Goal: Task Accomplishment & Management: Use online tool/utility

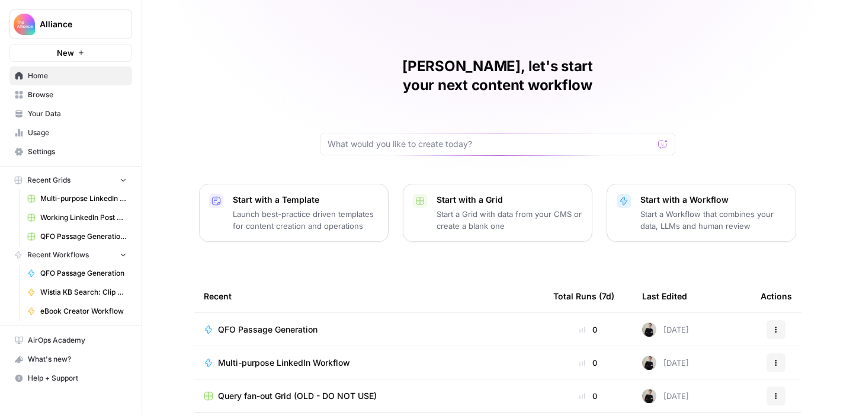
click at [243, 356] on span "Multi-purpose LinkedIn Workflow" at bounding box center [284, 362] width 132 height 12
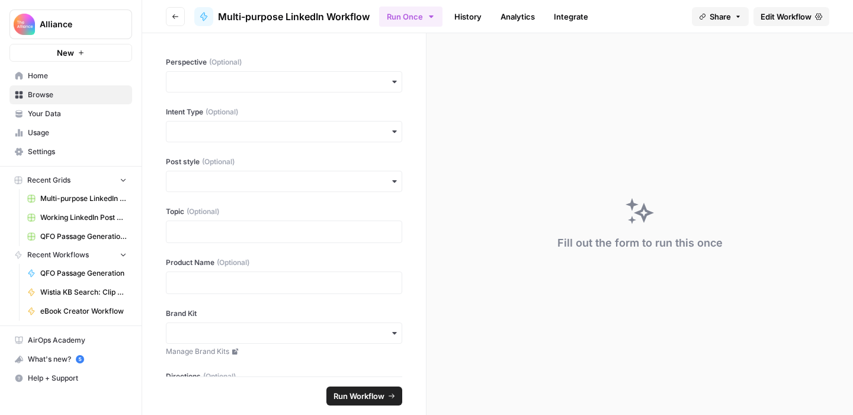
click at [784, 18] on span "Edit Workflow" at bounding box center [785, 17] width 51 height 12
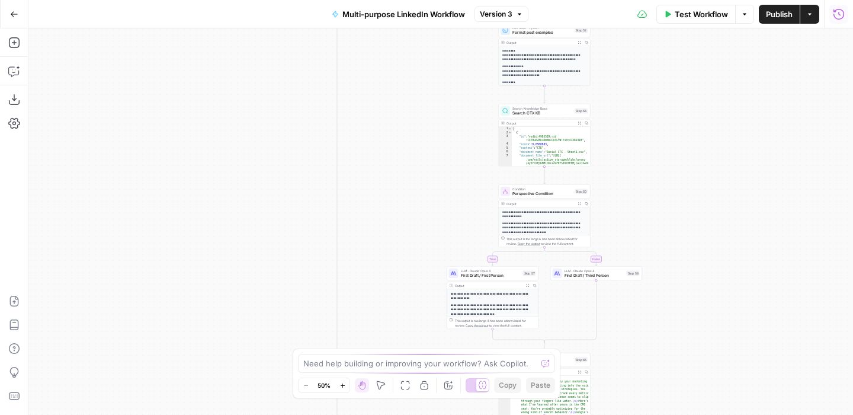
click at [838, 14] on icon "button" at bounding box center [839, 14] width 12 height 12
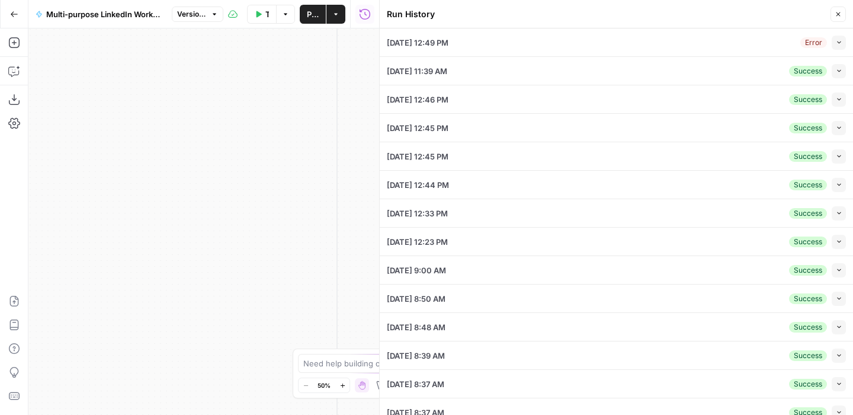
click at [586, 41] on div "[DATE] 12:49 PM Error Collapse" at bounding box center [616, 42] width 459 height 28
click at [839, 43] on icon "button" at bounding box center [839, 42] width 4 height 2
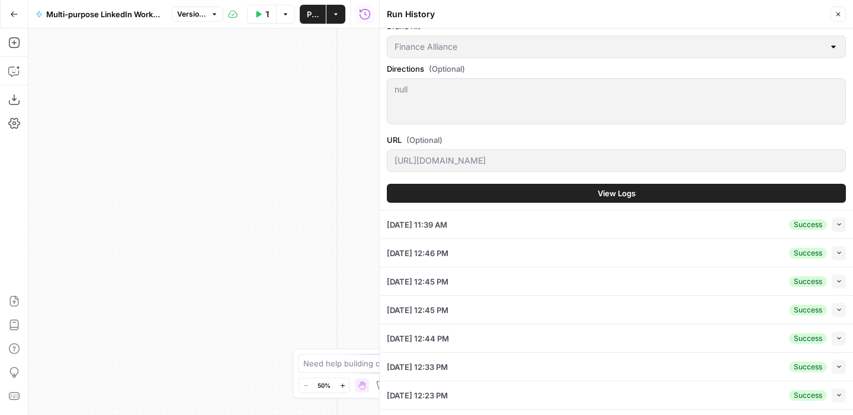
scroll to position [291, 0]
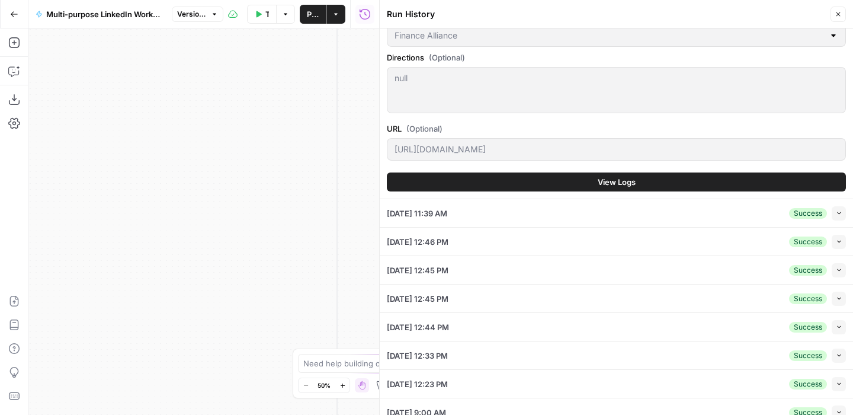
click at [555, 185] on button "View Logs" at bounding box center [616, 181] width 459 height 19
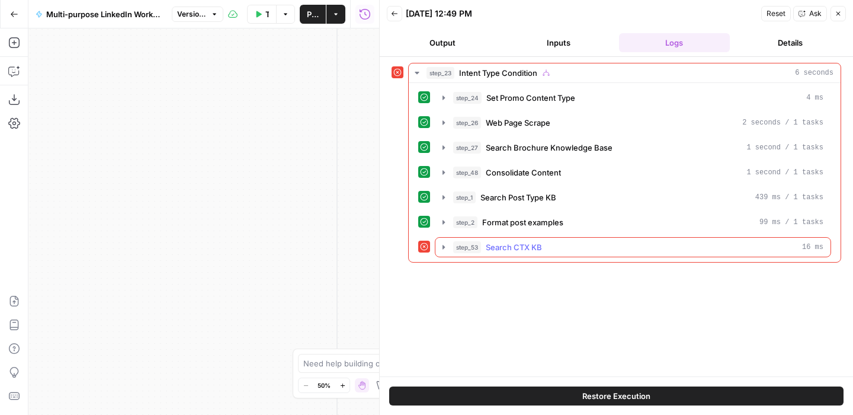
click at [633, 252] on div "step_53 Search CTX KB 16 ms" at bounding box center [638, 247] width 370 height 12
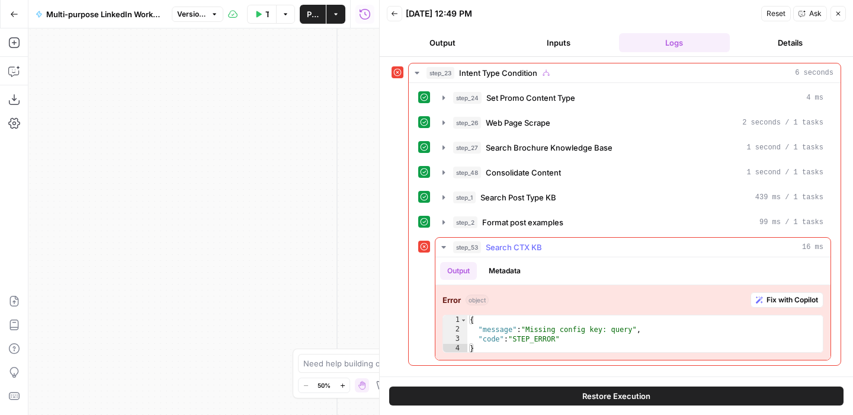
click at [763, 302] on button "Fix with Copilot" at bounding box center [786, 299] width 73 height 15
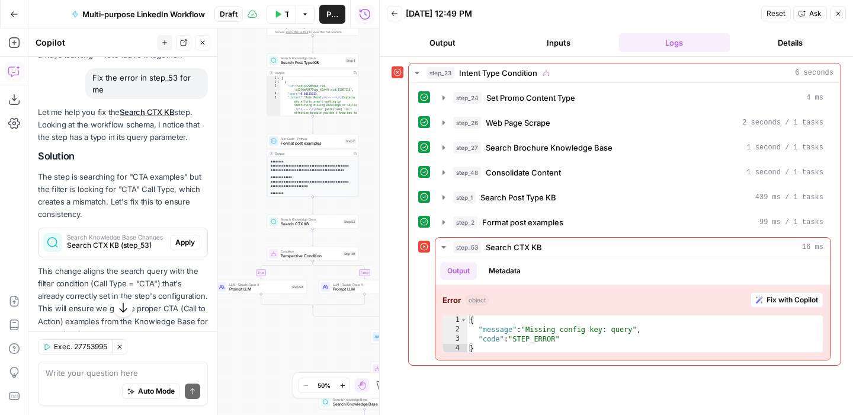
scroll to position [86, 0]
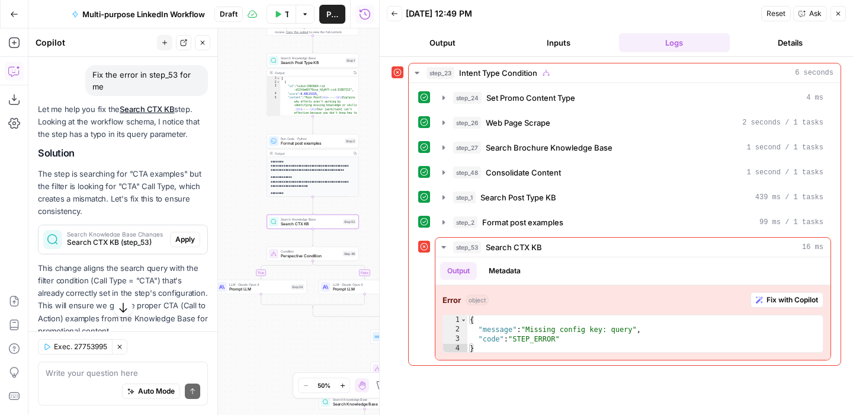
click at [184, 235] on span "Apply" at bounding box center [185, 239] width 20 height 11
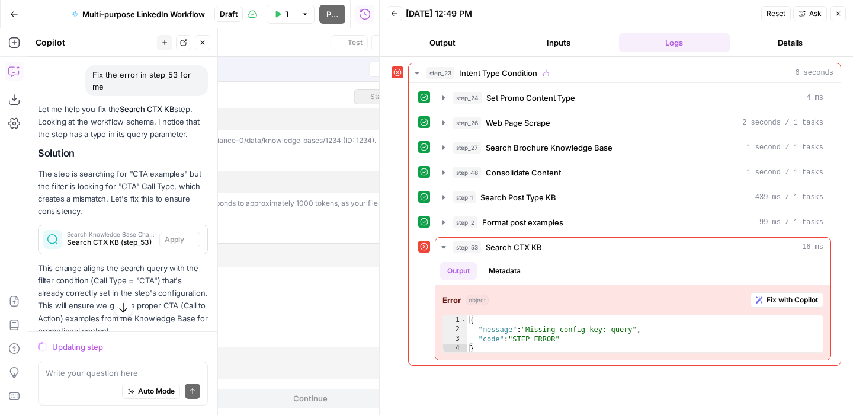
type input "Social CTX"
click at [841, 15] on icon "button" at bounding box center [837, 13] width 7 height 7
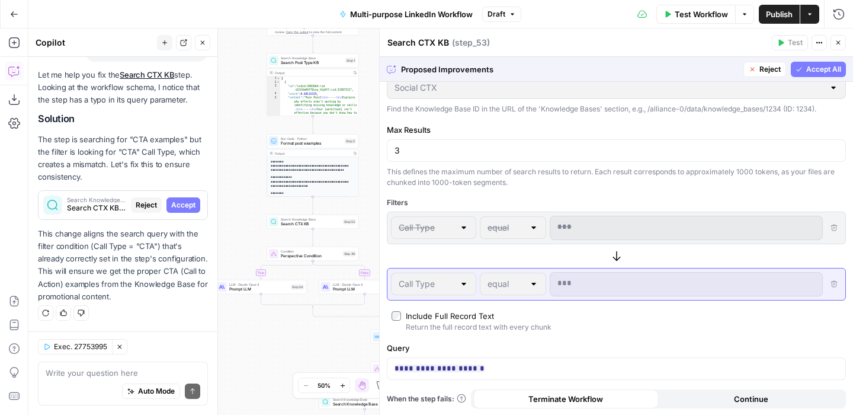
scroll to position [0, 0]
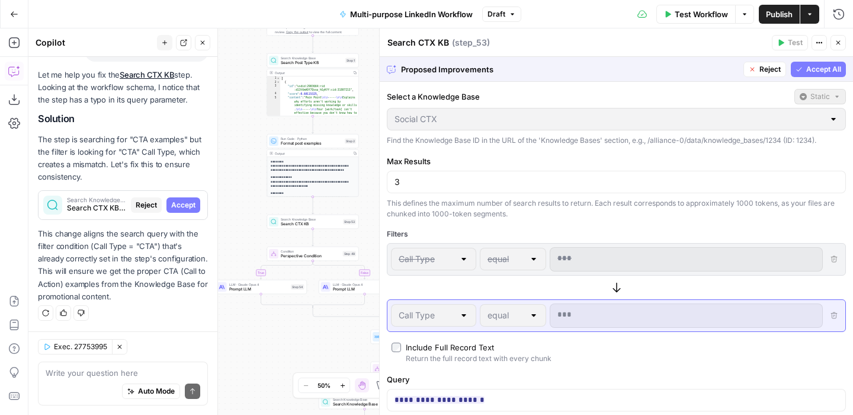
click at [808, 67] on span "Accept All" at bounding box center [823, 69] width 35 height 11
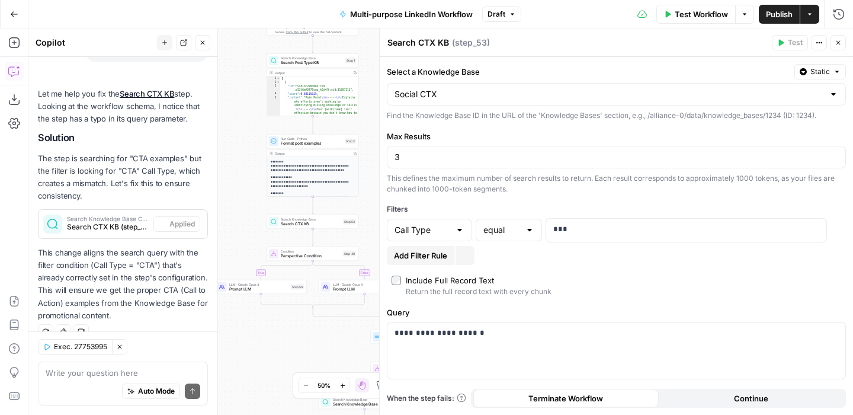
scroll to position [140, 0]
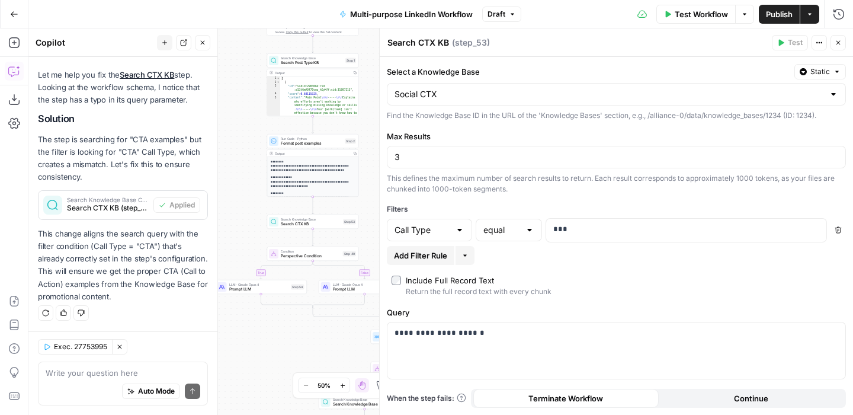
click at [838, 44] on icon "button" at bounding box center [837, 42] width 7 height 7
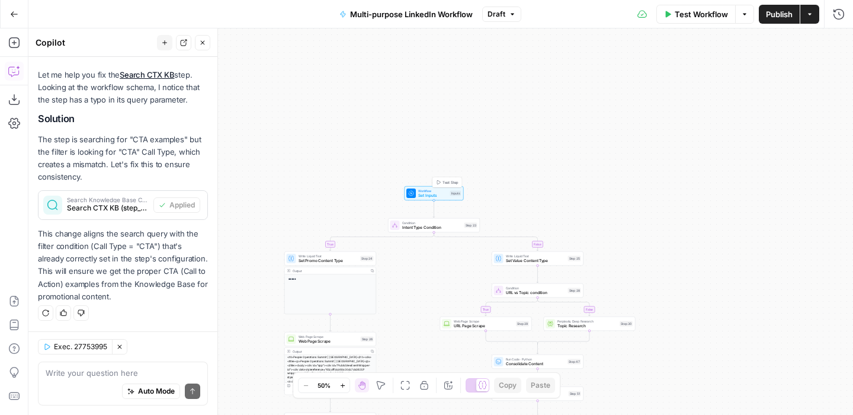
click at [443, 179] on span "Test Step" at bounding box center [450, 181] width 16 height 5
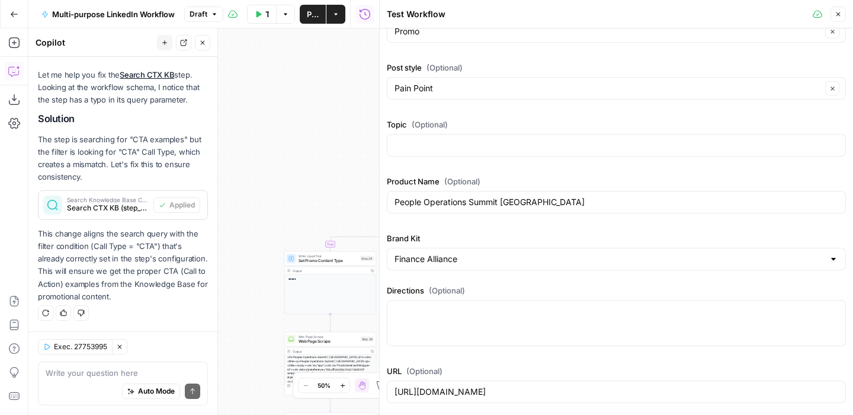
scroll to position [0, 0]
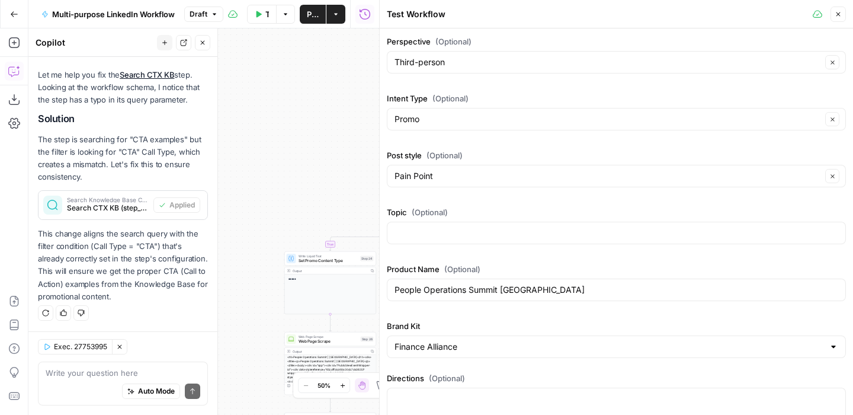
click at [265, 17] on button "Test Workflow" at bounding box center [262, 14] width 30 height 19
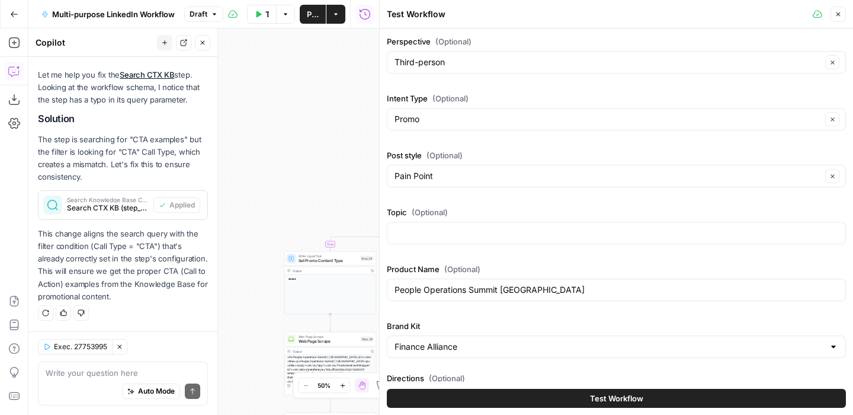
click at [680, 390] on button "Test Workflow" at bounding box center [616, 397] width 459 height 19
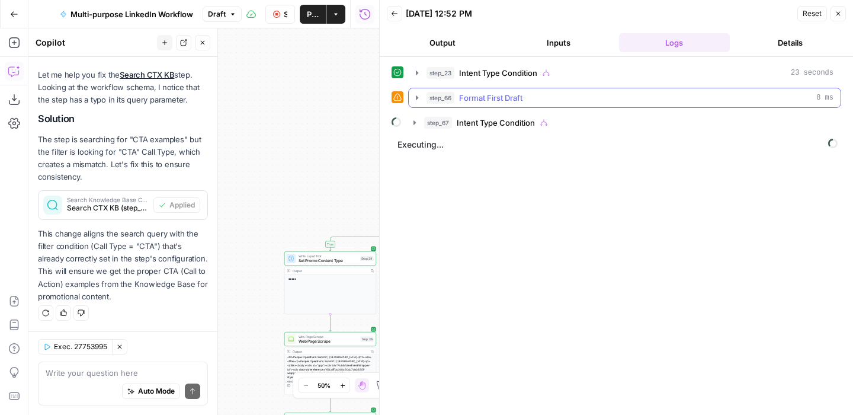
click at [419, 97] on icon "button" at bounding box center [416, 97] width 9 height 9
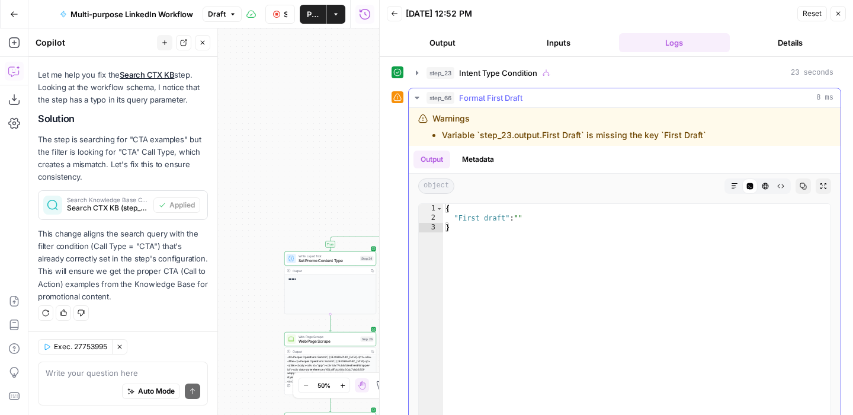
click at [417, 97] on icon "button" at bounding box center [417, 98] width 4 height 2
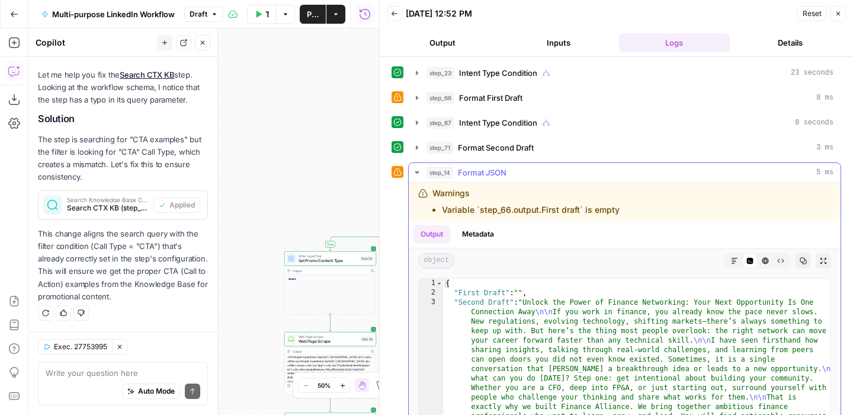
drag, startPoint x: 622, startPoint y: 208, endPoint x: 439, endPoint y: 210, distance: 183.0
click at [439, 210] on div "Warnings Variable `step_66.output.First draft` is empty" at bounding box center [571, 201] width 307 height 28
copy li "Variable `step_66.output.First draft` is empty"
click at [99, 376] on textarea at bounding box center [123, 373] width 155 height 12
paste textarea "Variable `step_66.output.First draft` is empty"
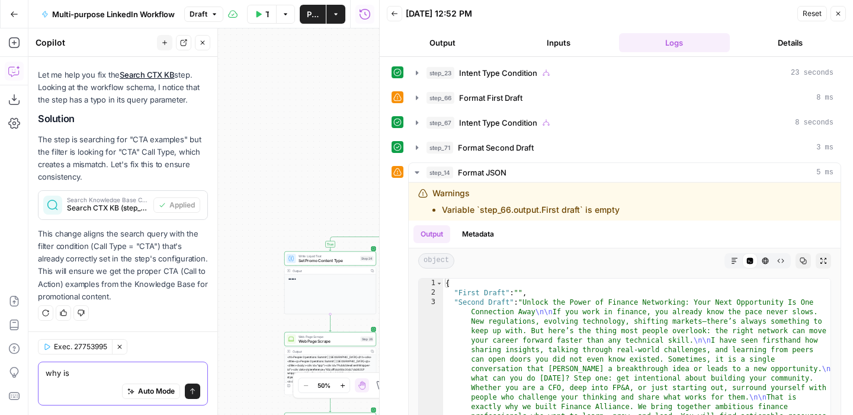
type textarea "why is Variable `step_66.output.First draft` is empty"
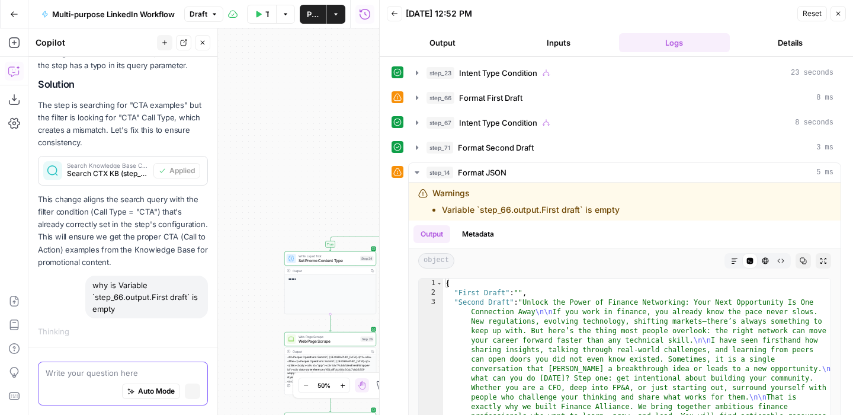
scroll to position [155, 0]
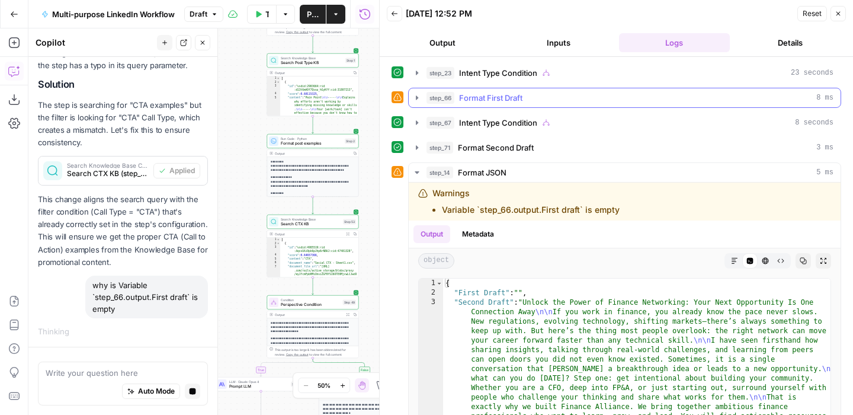
click at [416, 99] on icon "button" at bounding box center [416, 97] width 9 height 9
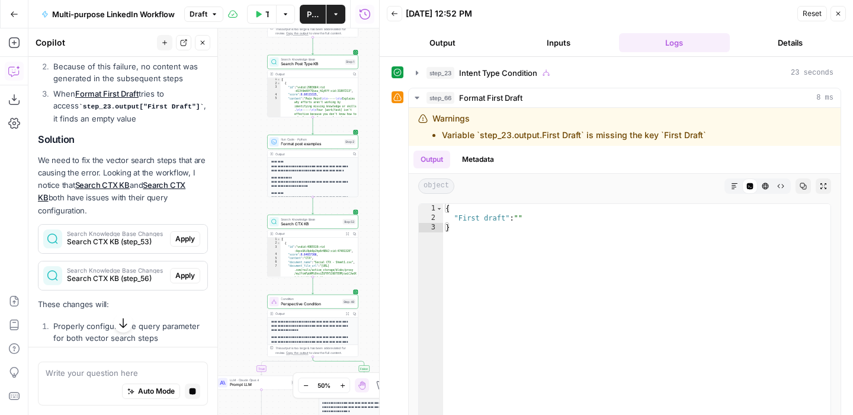
scroll to position [563, 0]
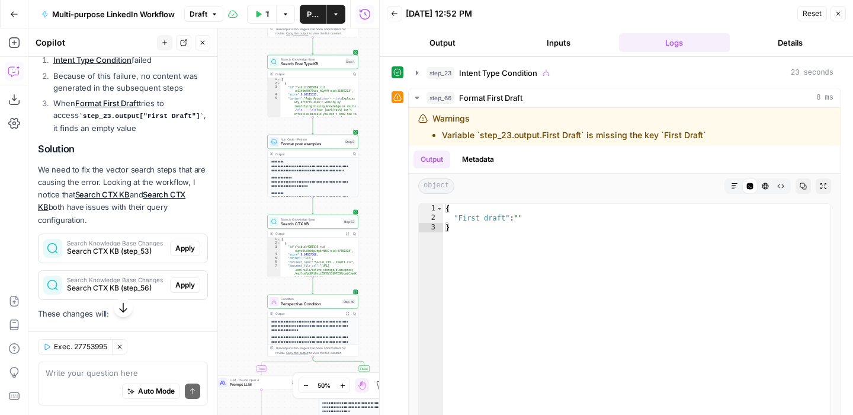
click at [836, 16] on icon "button" at bounding box center [837, 13] width 7 height 7
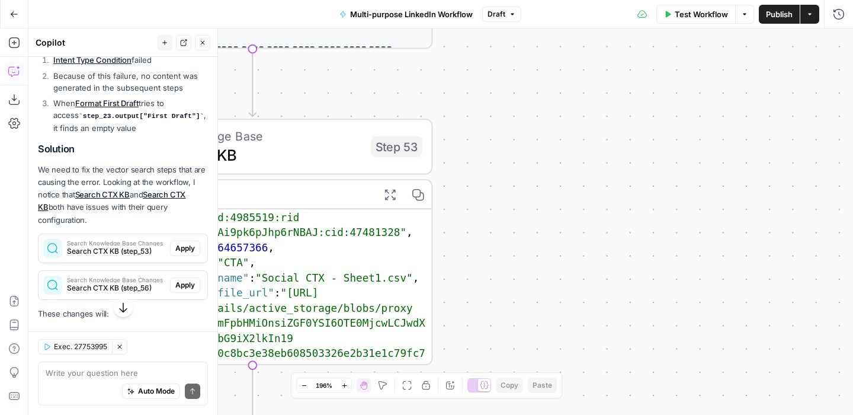
scroll to position [18, 0]
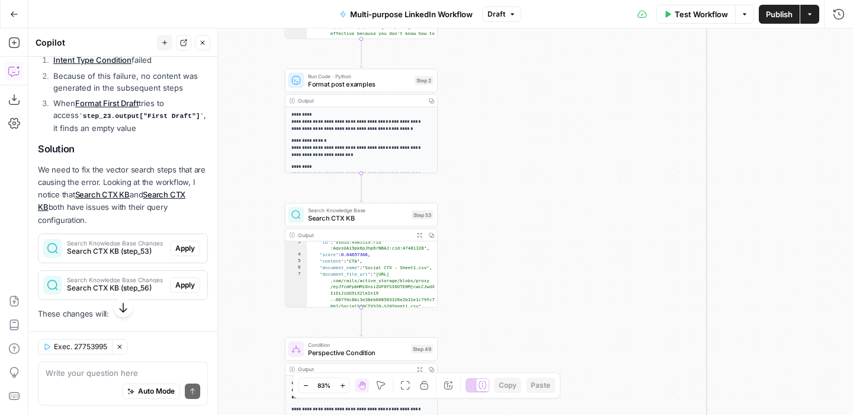
drag, startPoint x: 477, startPoint y: 188, endPoint x: 476, endPoint y: 343, distance: 154.6
click at [476, 343] on div "**********" at bounding box center [440, 221] width 824 height 386
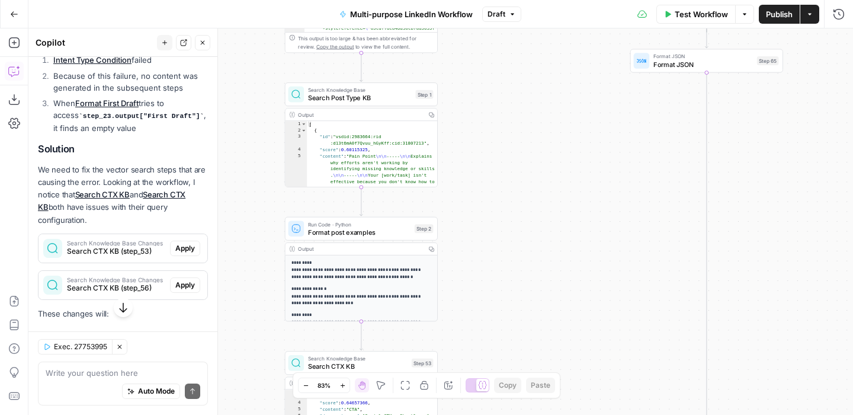
drag, startPoint x: 506, startPoint y: 165, endPoint x: 499, endPoint y: 277, distance: 112.8
click at [499, 277] on div "**********" at bounding box center [440, 221] width 824 height 386
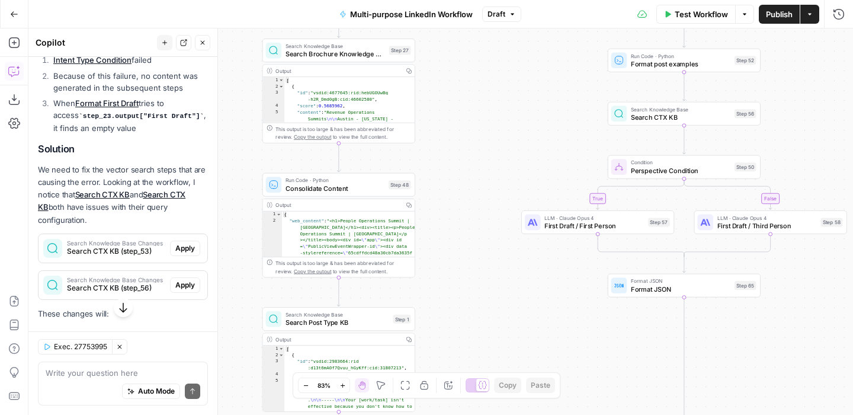
drag, startPoint x: 484, startPoint y: 149, endPoint x: 469, endPoint y: 261, distance: 112.9
click at [469, 261] on div "**********" at bounding box center [440, 221] width 824 height 386
drag, startPoint x: 483, startPoint y: 81, endPoint x: 461, endPoint y: 229, distance: 149.6
click at [461, 229] on div "**********" at bounding box center [440, 221] width 824 height 386
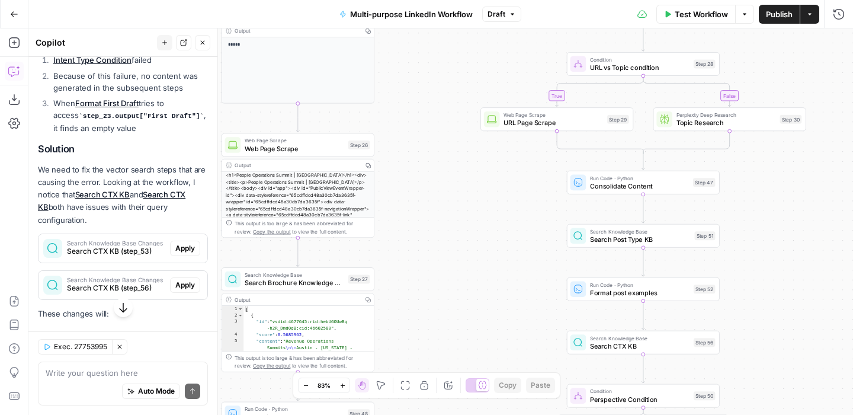
drag, startPoint x: 499, startPoint y: 137, endPoint x: 481, endPoint y: 294, distance: 157.4
click at [481, 294] on div "**********" at bounding box center [440, 221] width 824 height 386
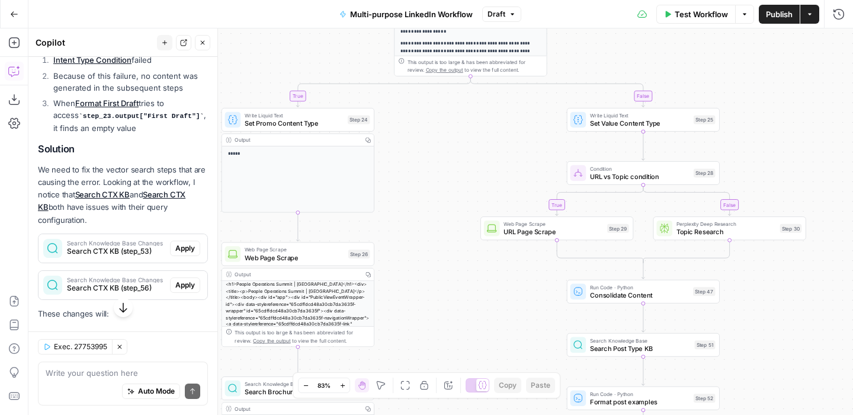
drag, startPoint x: 422, startPoint y: 157, endPoint x: 421, endPoint y: 190, distance: 33.2
click at [421, 190] on div "**********" at bounding box center [440, 221] width 824 height 386
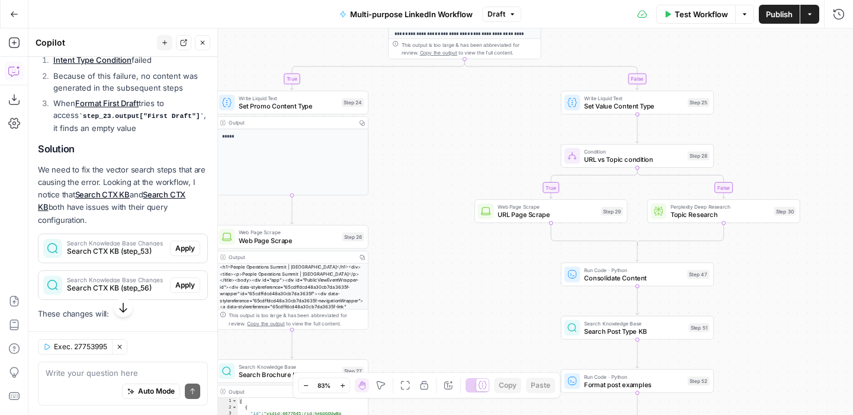
drag, startPoint x: 454, startPoint y: 288, endPoint x: 417, endPoint y: 100, distance: 191.3
click at [417, 100] on div "**********" at bounding box center [440, 221] width 824 height 386
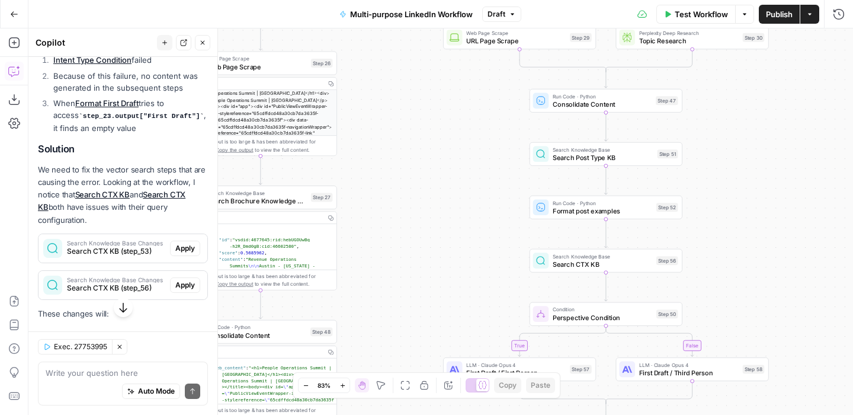
drag, startPoint x: 427, startPoint y: 230, endPoint x: 409, endPoint y: 52, distance: 179.2
click at [407, 99] on div "**********" at bounding box center [440, 221] width 824 height 386
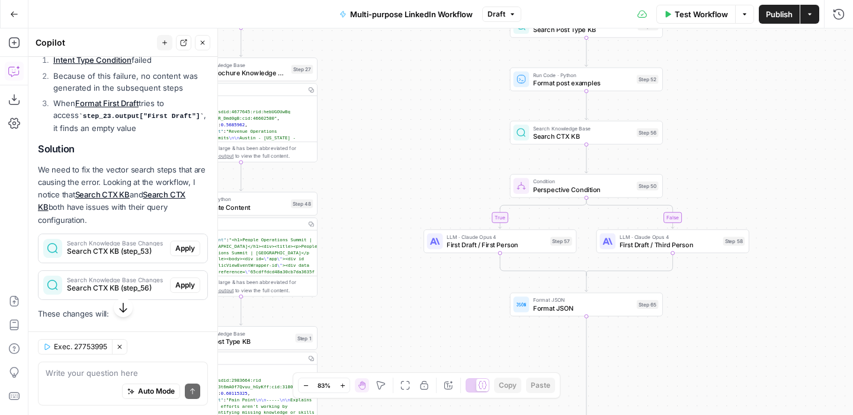
drag, startPoint x: 435, startPoint y: 220, endPoint x: 420, endPoint y: 28, distance: 191.8
click at [420, 28] on div "**********" at bounding box center [440, 221] width 824 height 386
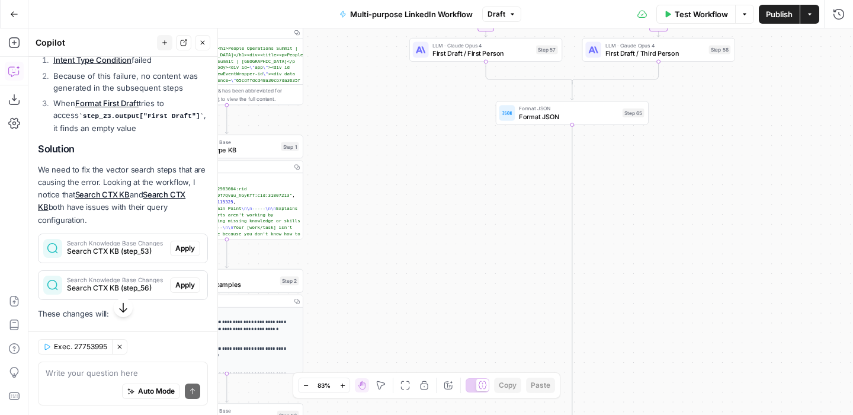
drag, startPoint x: 402, startPoint y: 162, endPoint x: 460, endPoint y: 25, distance: 148.6
click at [460, 25] on div "**********" at bounding box center [426, 207] width 853 height 415
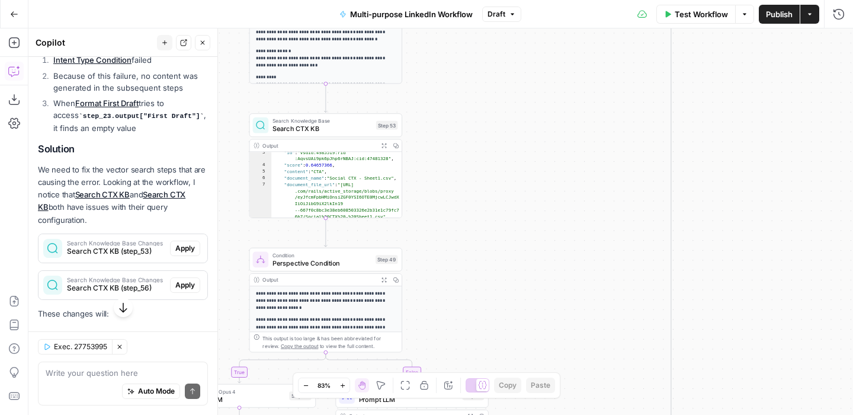
drag, startPoint x: 476, startPoint y: 216, endPoint x: 522, endPoint y: 54, distance: 168.0
click at [521, 55] on div "**********" at bounding box center [440, 221] width 824 height 386
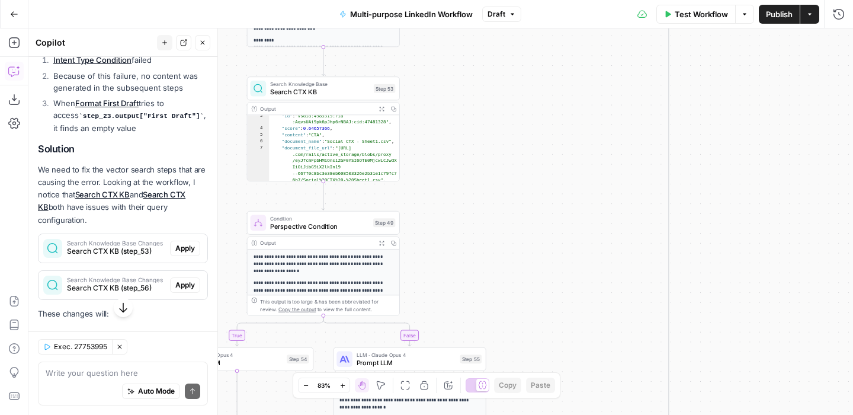
drag, startPoint x: 523, startPoint y: 236, endPoint x: 507, endPoint y: 75, distance: 161.3
click at [507, 75] on div "**********" at bounding box center [440, 221] width 824 height 386
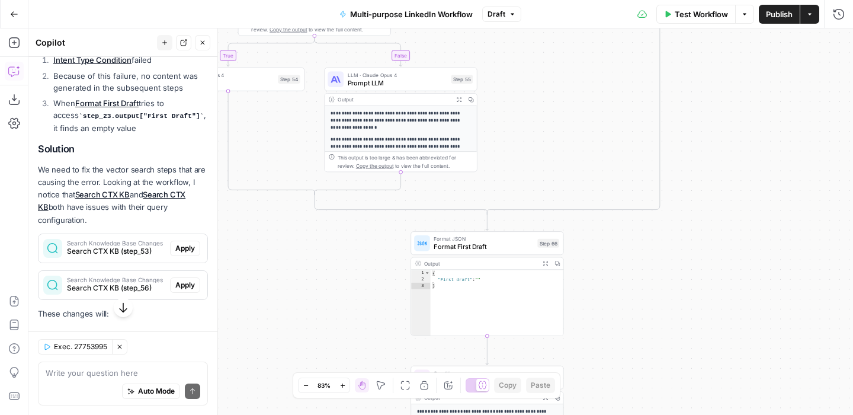
drag, startPoint x: 551, startPoint y: 165, endPoint x: 561, endPoint y: -2, distance: 166.7
click at [561, 0] on html "**********" at bounding box center [426, 207] width 853 height 415
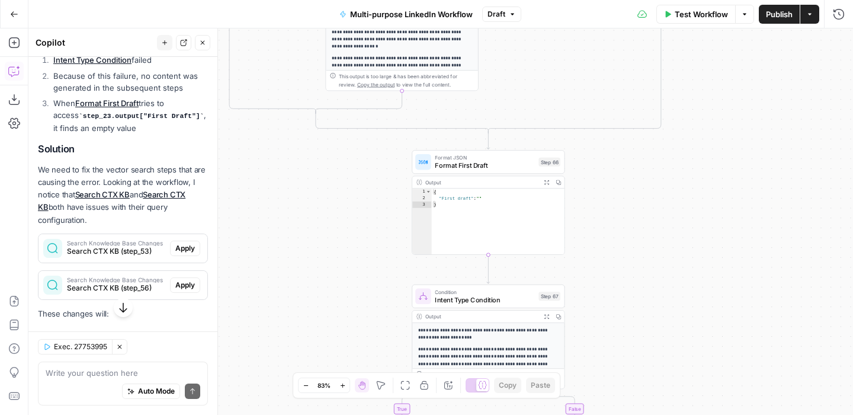
drag, startPoint x: 605, startPoint y: 154, endPoint x: 596, endPoint y: 91, distance: 63.3
click at [596, 91] on div "**********" at bounding box center [440, 221] width 824 height 386
click at [512, 165] on span "Format First Draft" at bounding box center [484, 165] width 99 height 10
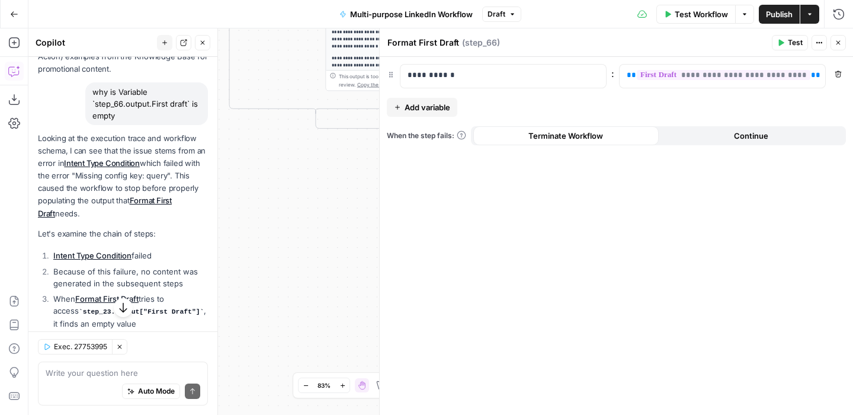
scroll to position [364, 0]
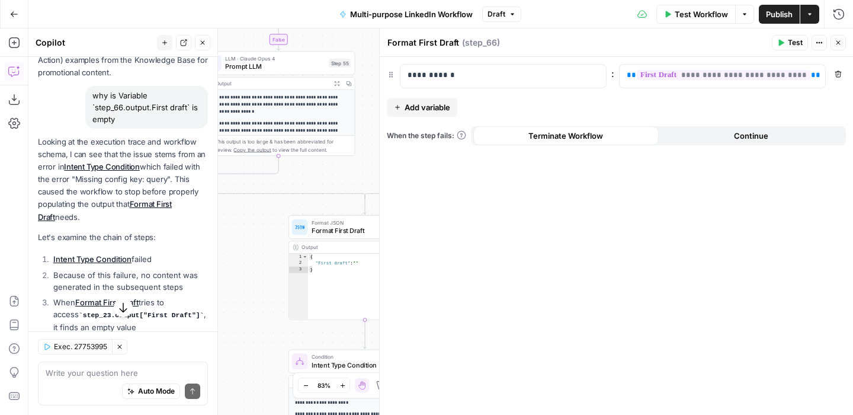
drag, startPoint x: 282, startPoint y: 181, endPoint x: 334, endPoint y: 186, distance: 52.4
click at [334, 186] on div "**********" at bounding box center [440, 221] width 824 height 386
click at [112, 375] on textarea at bounding box center [123, 373] width 155 height 12
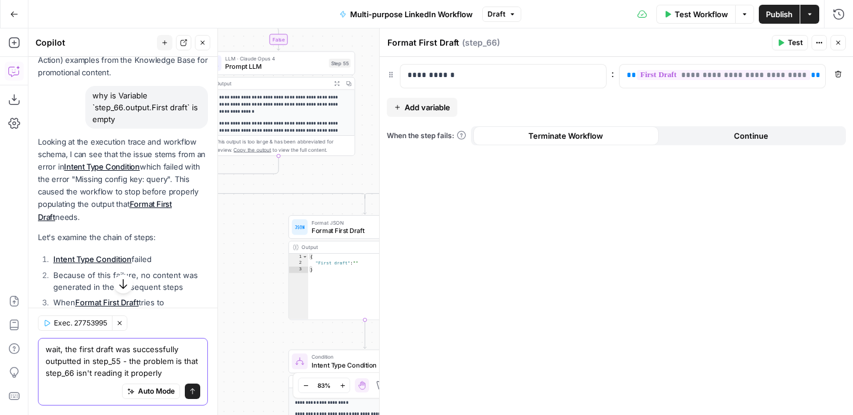
type textarea "wait, the first draft was successfully outputted in step_55 - the problem is th…"
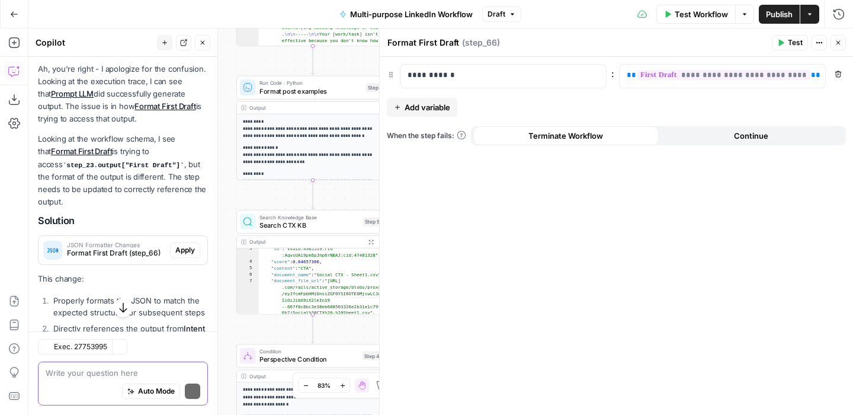
scroll to position [1066, 0]
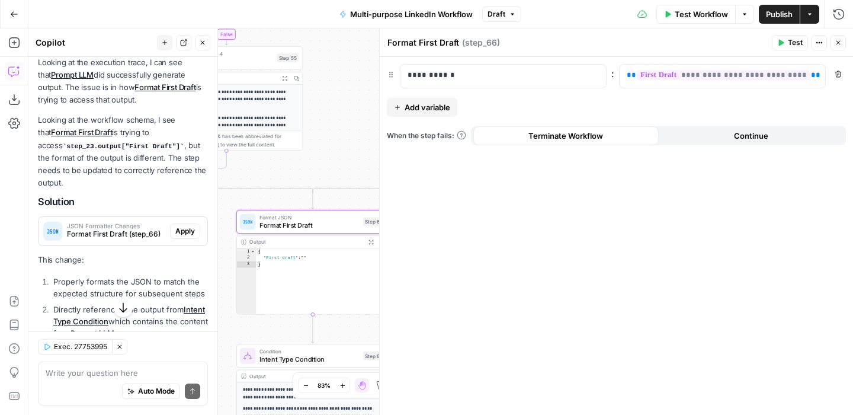
click at [182, 226] on span "Apply" at bounding box center [185, 231] width 20 height 11
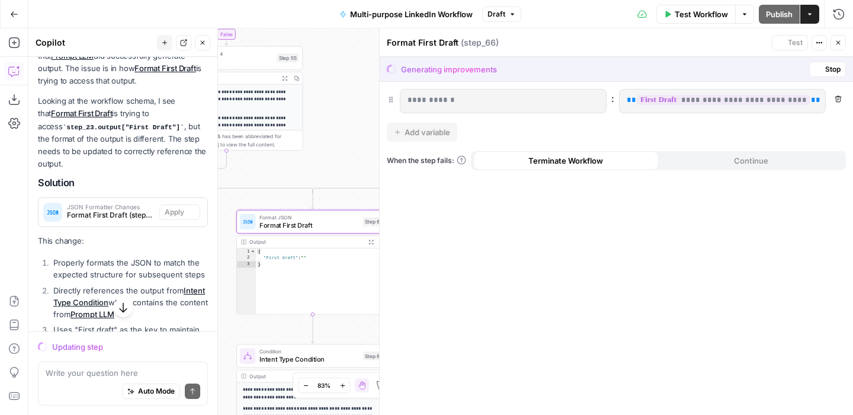
scroll to position [1048, 0]
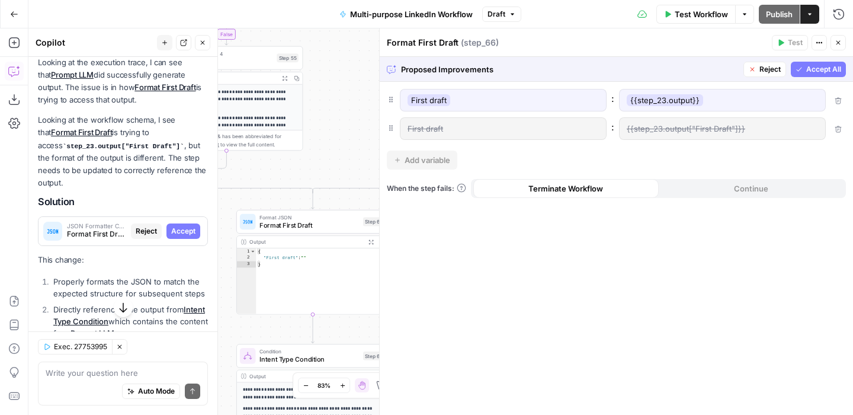
click at [812, 68] on span "Accept All" at bounding box center [823, 69] width 35 height 11
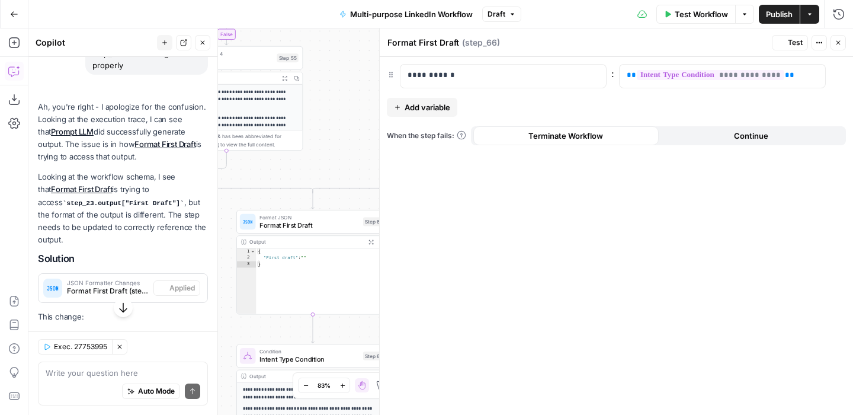
scroll to position [1104, 0]
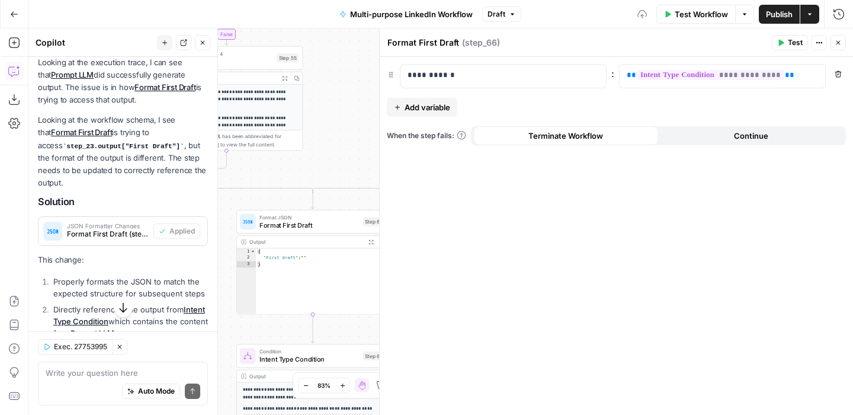
click at [786, 40] on button "Test" at bounding box center [790, 42] width 36 height 15
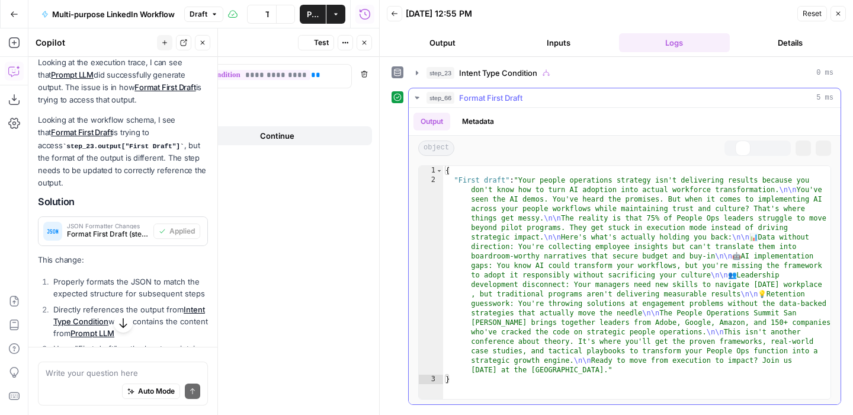
scroll to position [1104, 0]
click at [839, 15] on icon "button" at bounding box center [837, 13] width 7 height 7
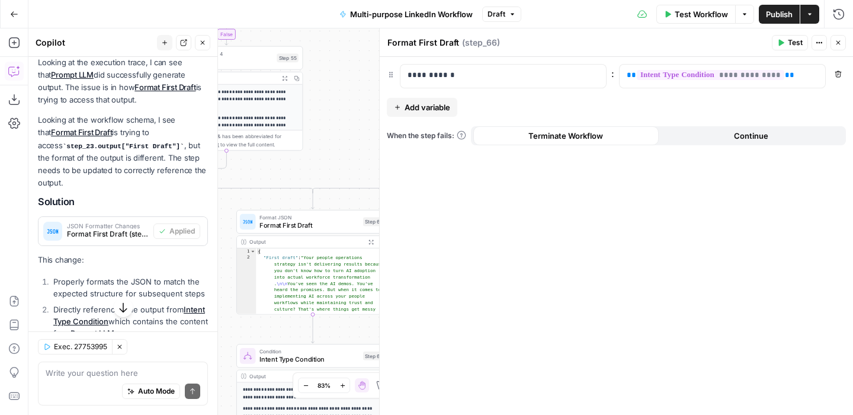
click at [770, 17] on span "Publish" at bounding box center [779, 14] width 27 height 12
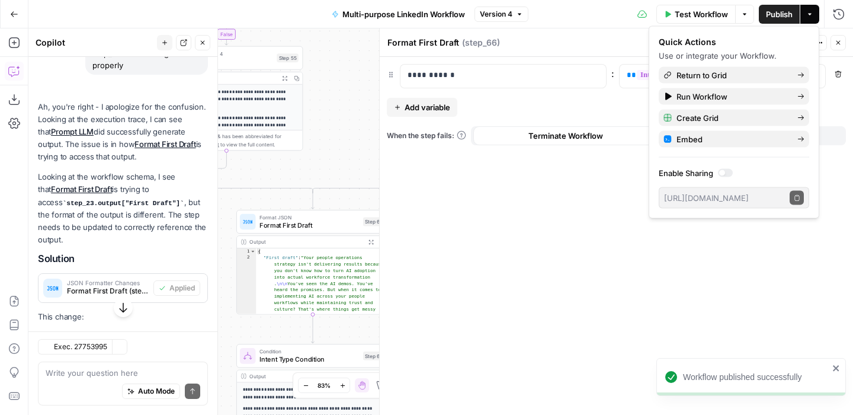
scroll to position [1104, 0]
